Goal: Transaction & Acquisition: Purchase product/service

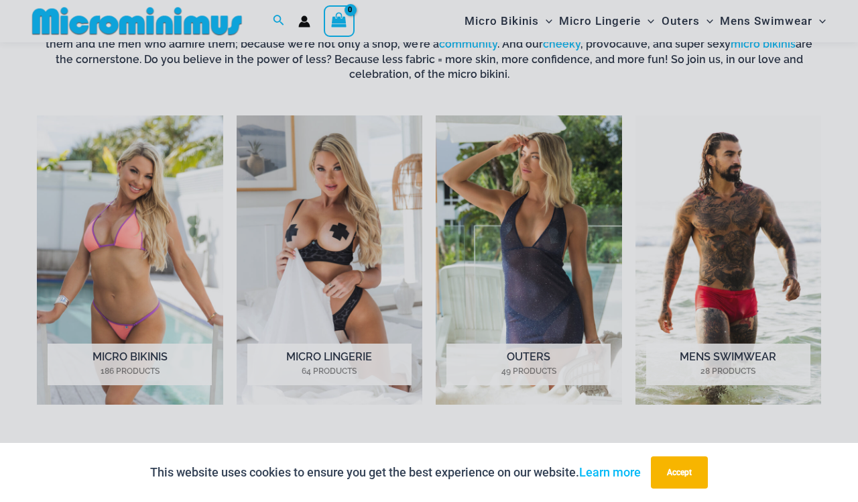
scroll to position [916, 0]
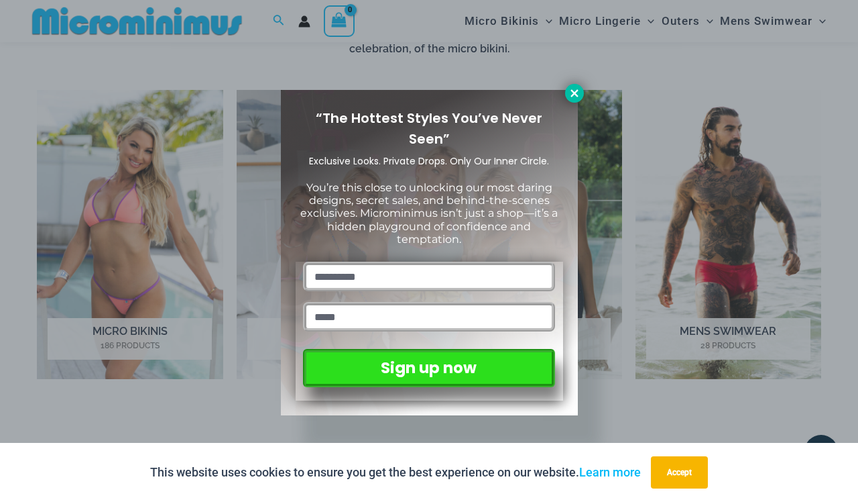
click at [573, 87] on button at bounding box center [574, 93] width 19 height 19
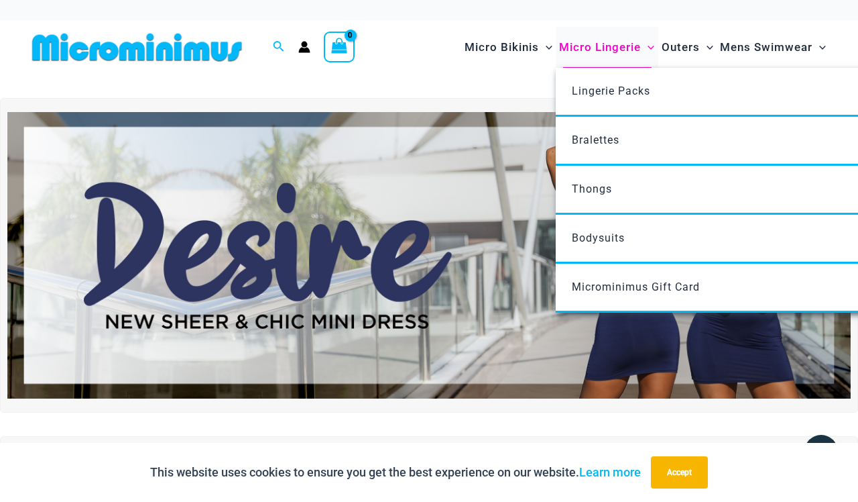
scroll to position [0, 0]
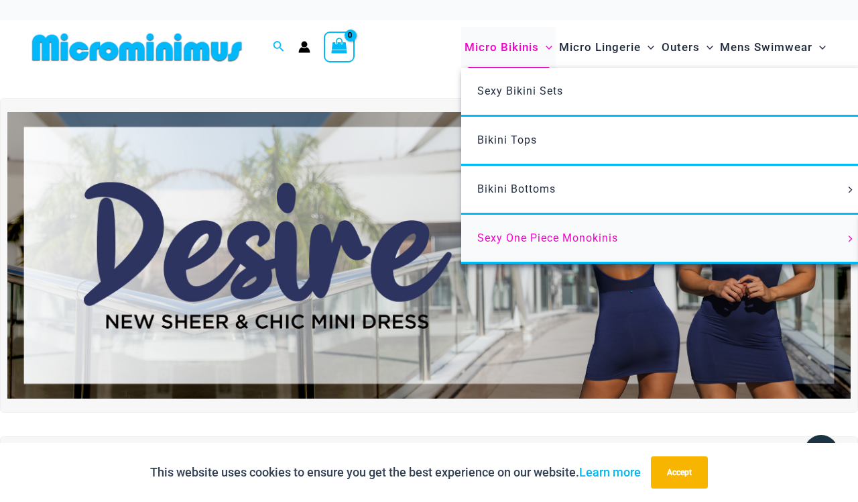
click at [506, 243] on link "Sexy One Piece Monokinis" at bounding box center [660, 239] width 399 height 49
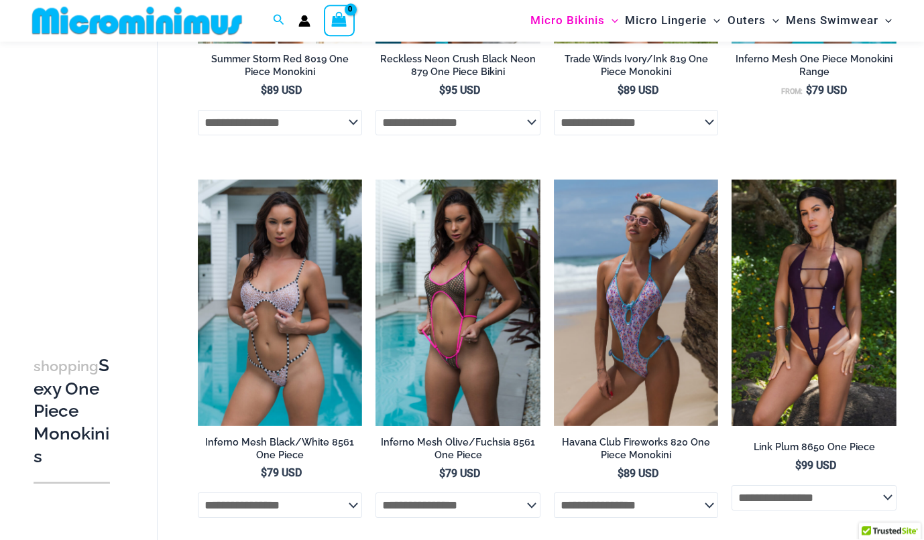
scroll to position [126, 0]
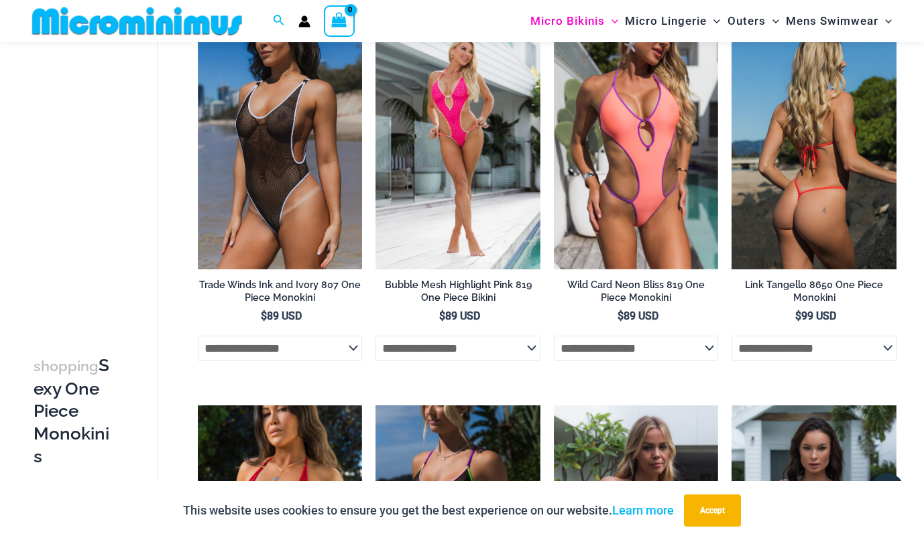
click at [803, 199] on img at bounding box center [814, 145] width 165 height 247
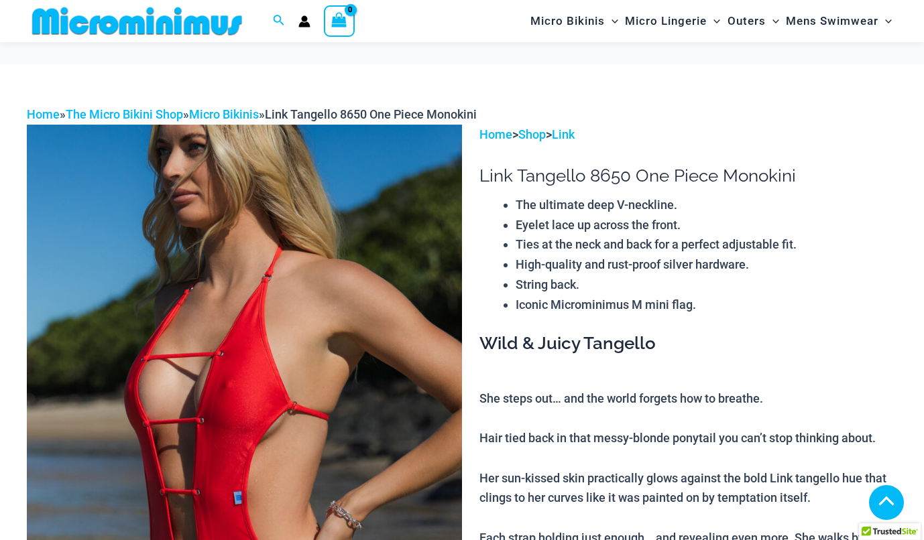
scroll to position [1051, 0]
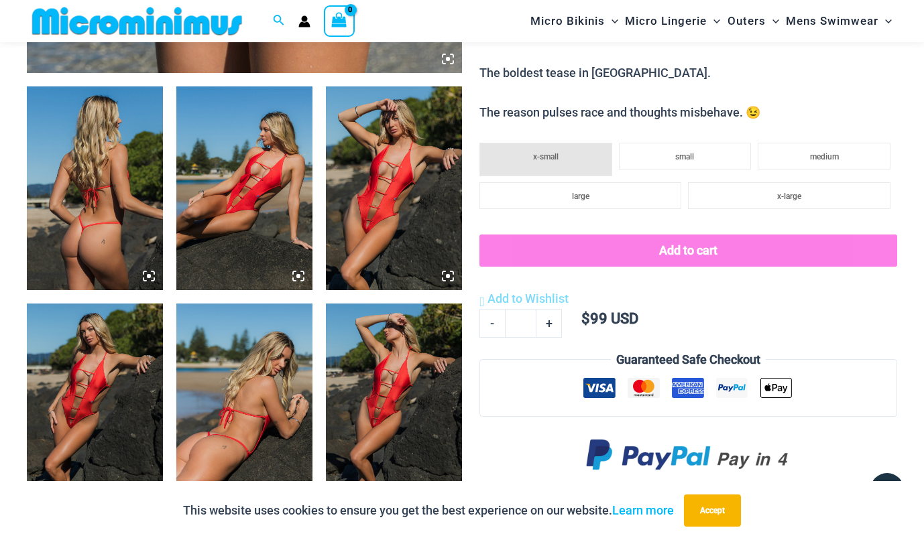
click at [447, 277] on icon at bounding box center [448, 276] width 12 height 12
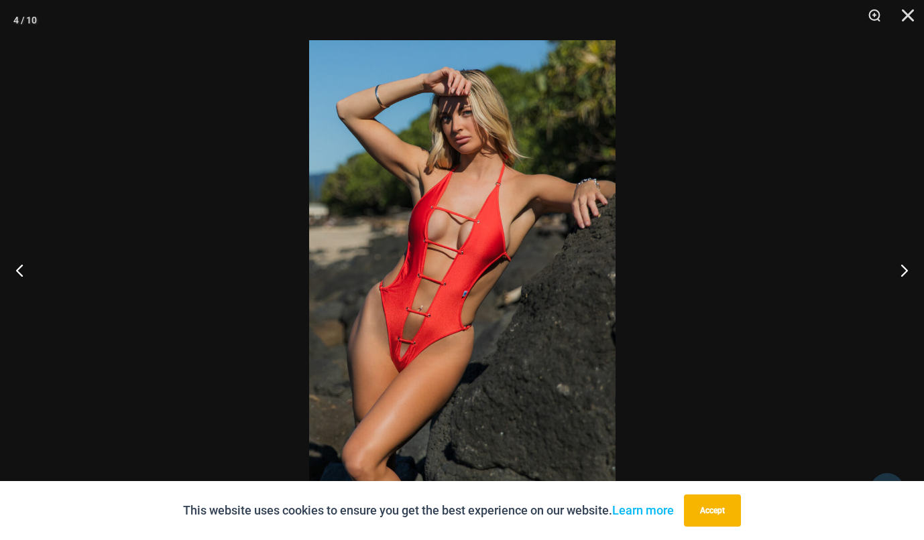
click at [401, 343] on img at bounding box center [462, 269] width 306 height 459
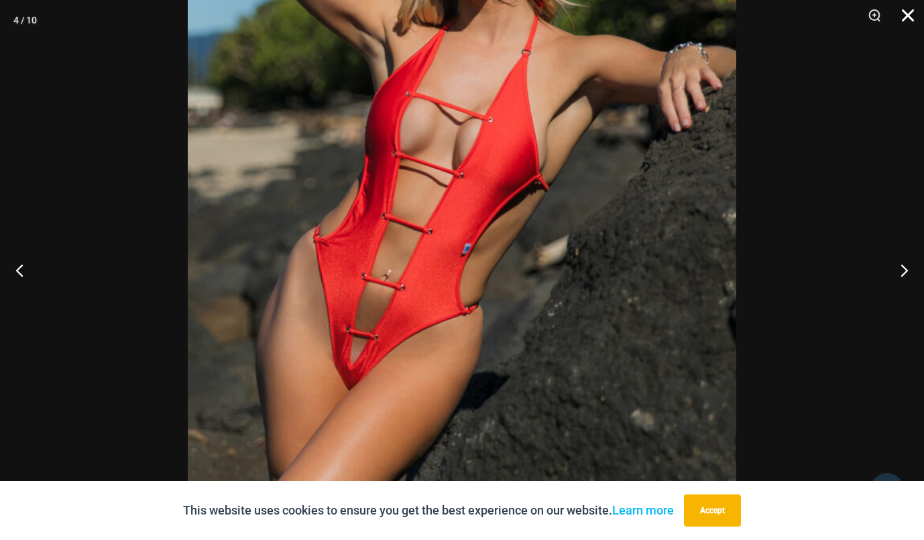
click at [905, 13] on button "Close" at bounding box center [903, 20] width 34 height 40
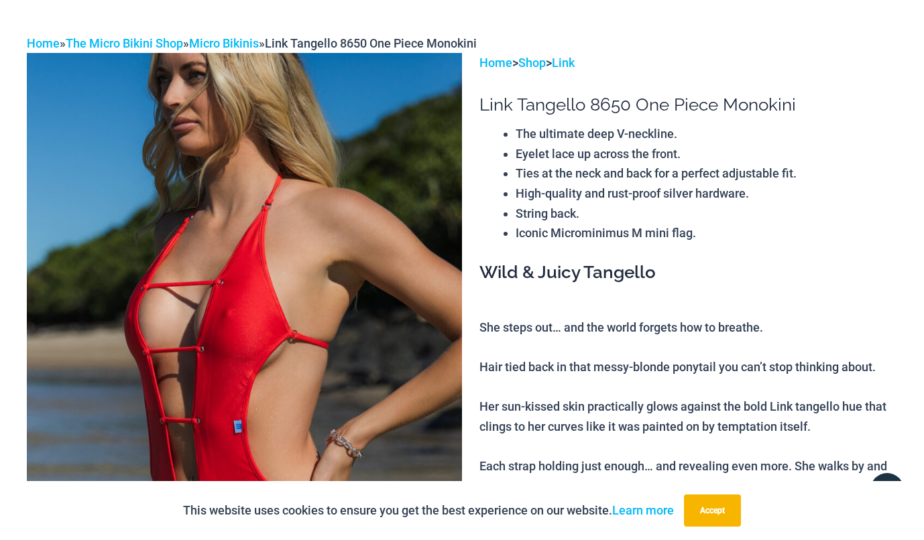
scroll to position [0, 0]
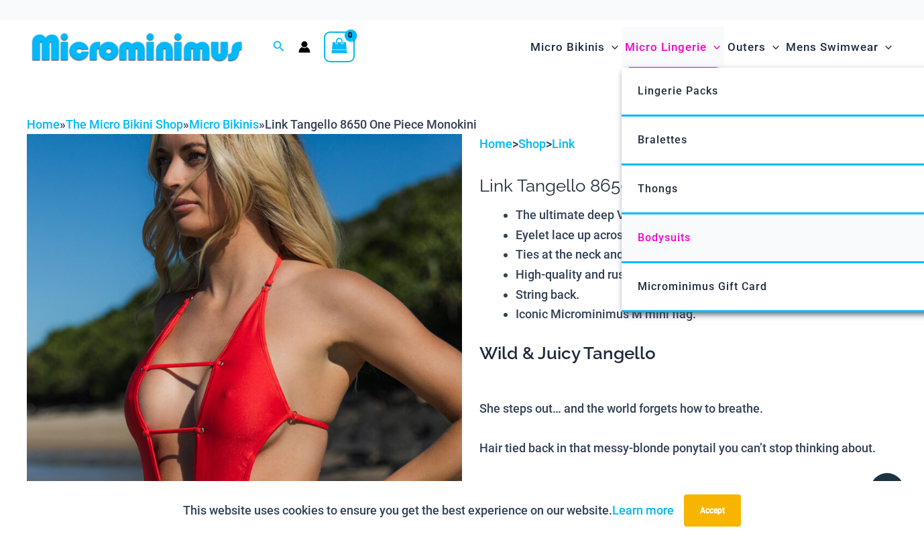
click at [672, 239] on span "Bodysuits" at bounding box center [664, 237] width 53 height 13
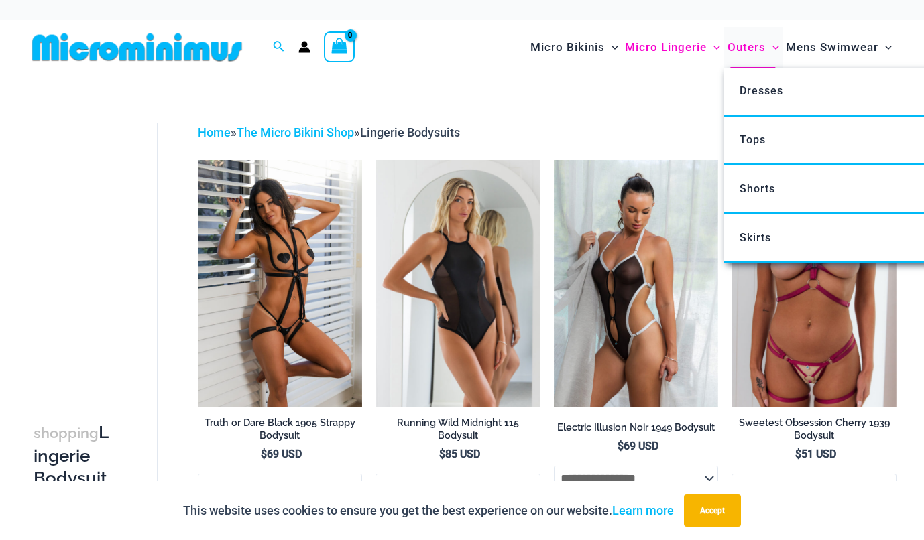
click at [742, 42] on span "Outers" at bounding box center [747, 47] width 38 height 34
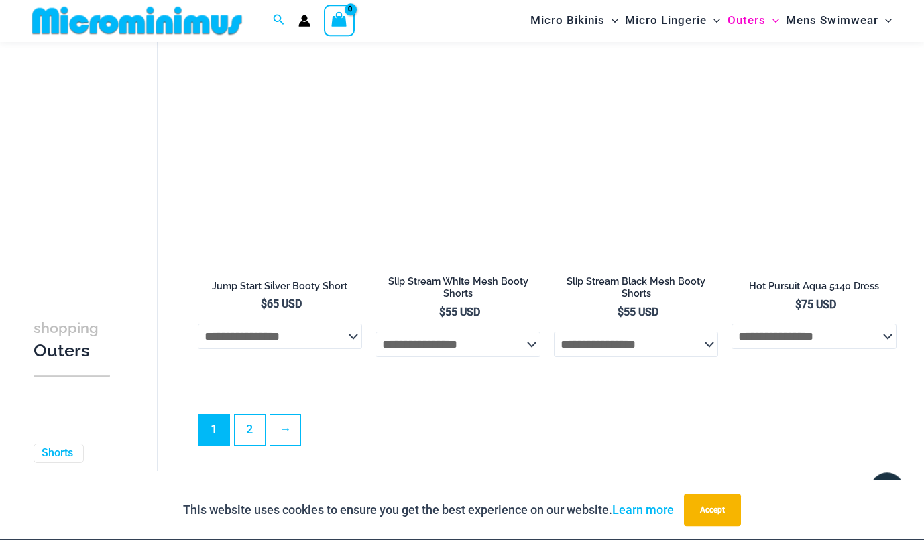
scroll to position [2887, 0]
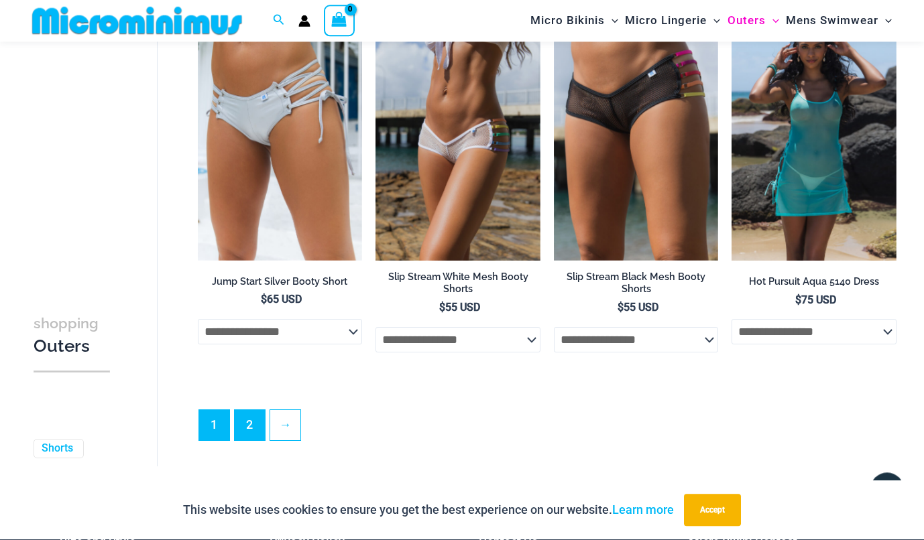
click at [249, 411] on link "2" at bounding box center [250, 426] width 30 height 30
